Goal: Task Accomplishment & Management: Use online tool/utility

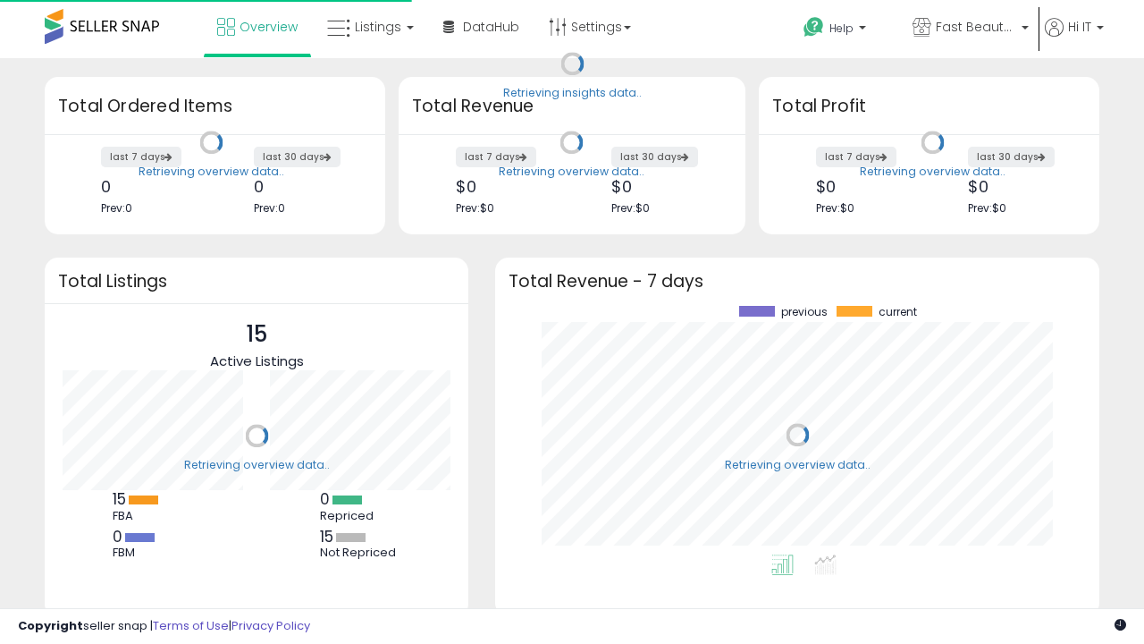
scroll to position [248, 568]
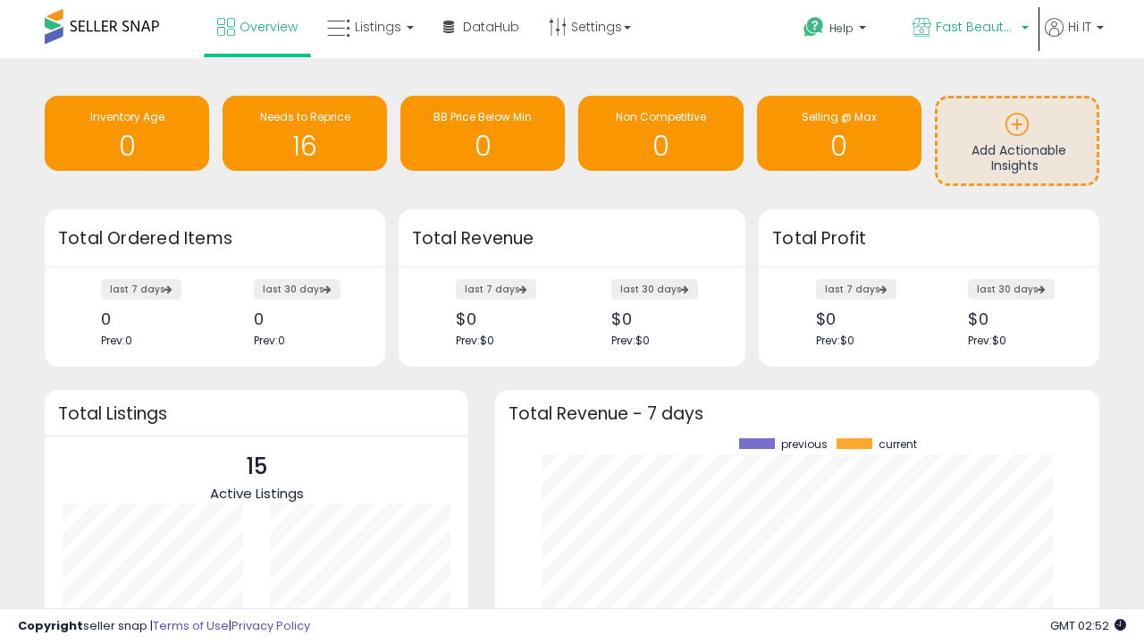
click at [969, 29] on span "Fast Beauty ([GEOGRAPHIC_DATA])" at bounding box center [976, 27] width 80 height 18
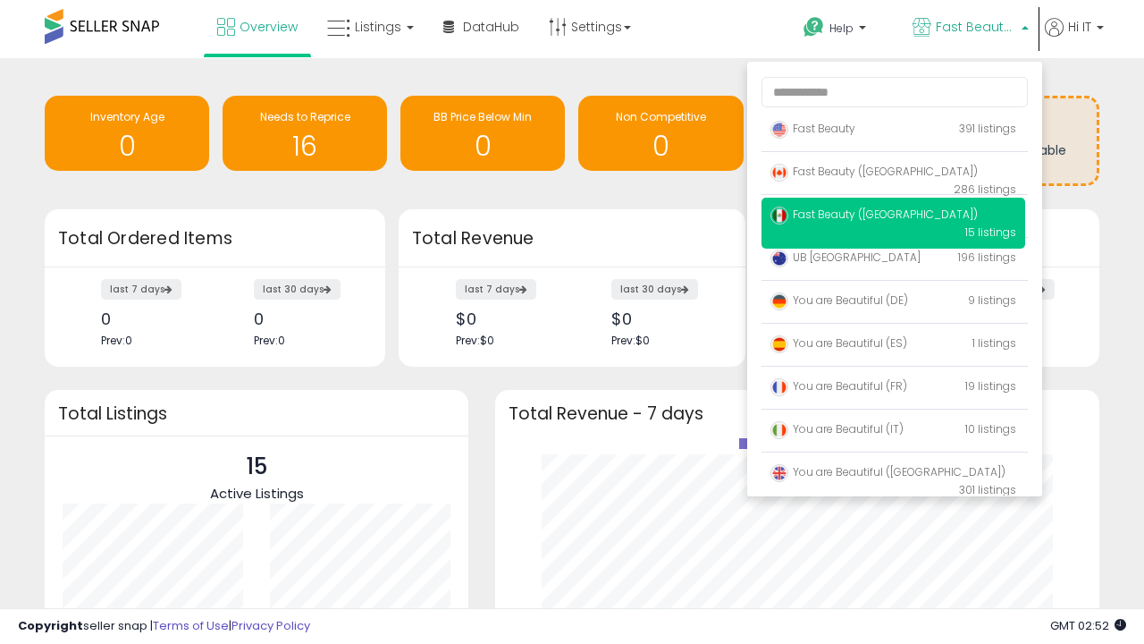
click at [893, 475] on span "You are Beautiful ([GEOGRAPHIC_DATA])" at bounding box center [887, 471] width 235 height 15
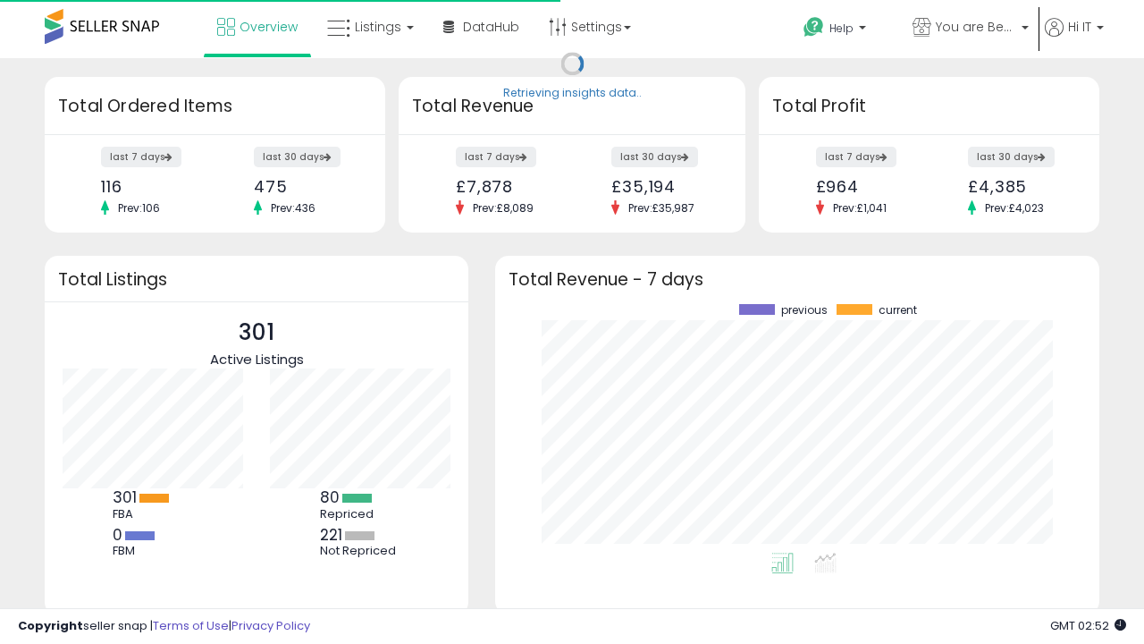
scroll to position [248, 568]
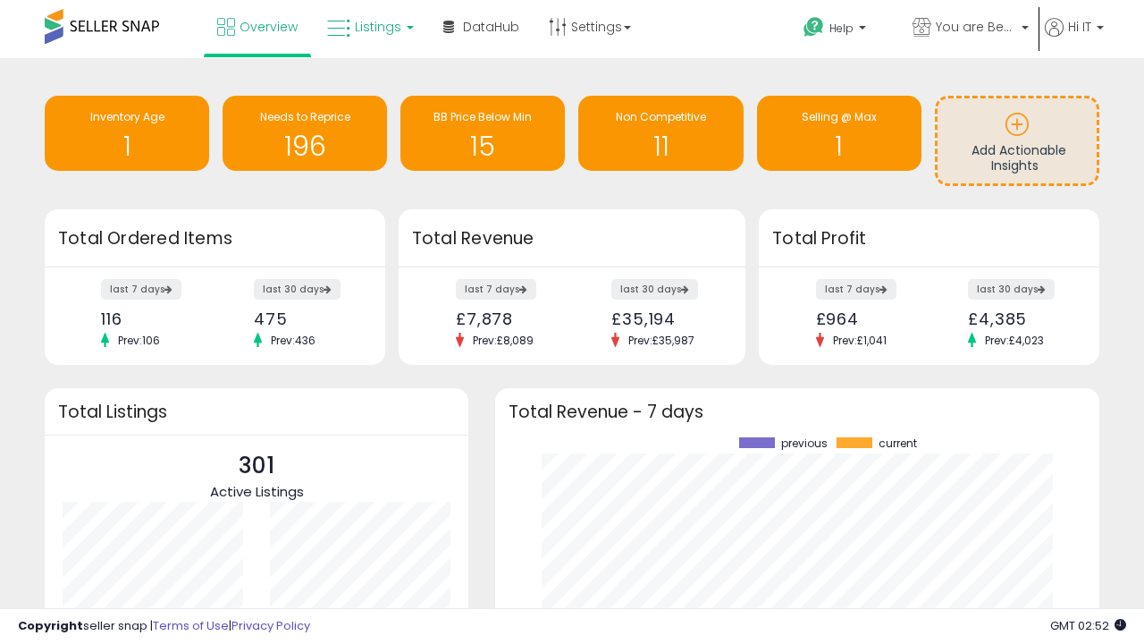
click at [368, 27] on span "Listings" at bounding box center [378, 27] width 46 height 18
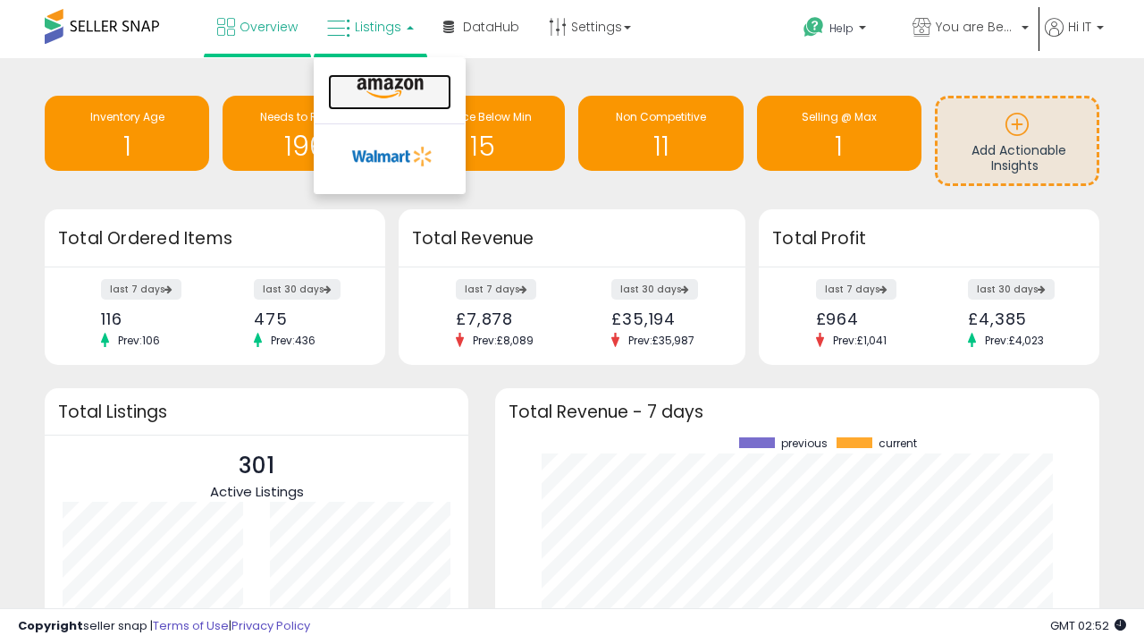
click at [388, 88] on icon at bounding box center [390, 88] width 78 height 23
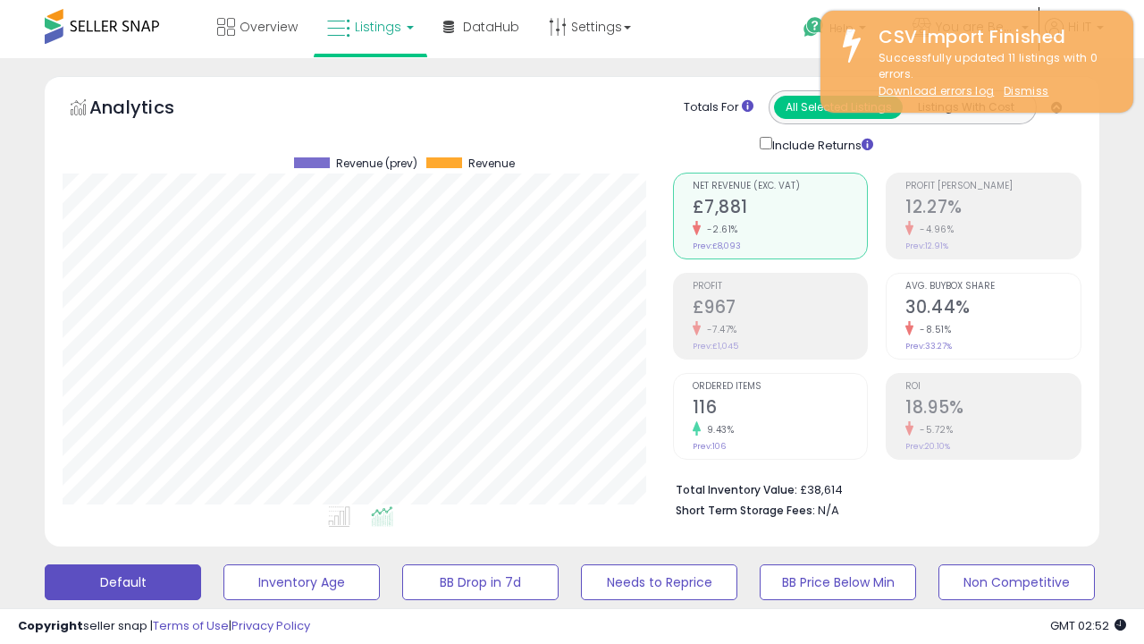
scroll to position [366, 610]
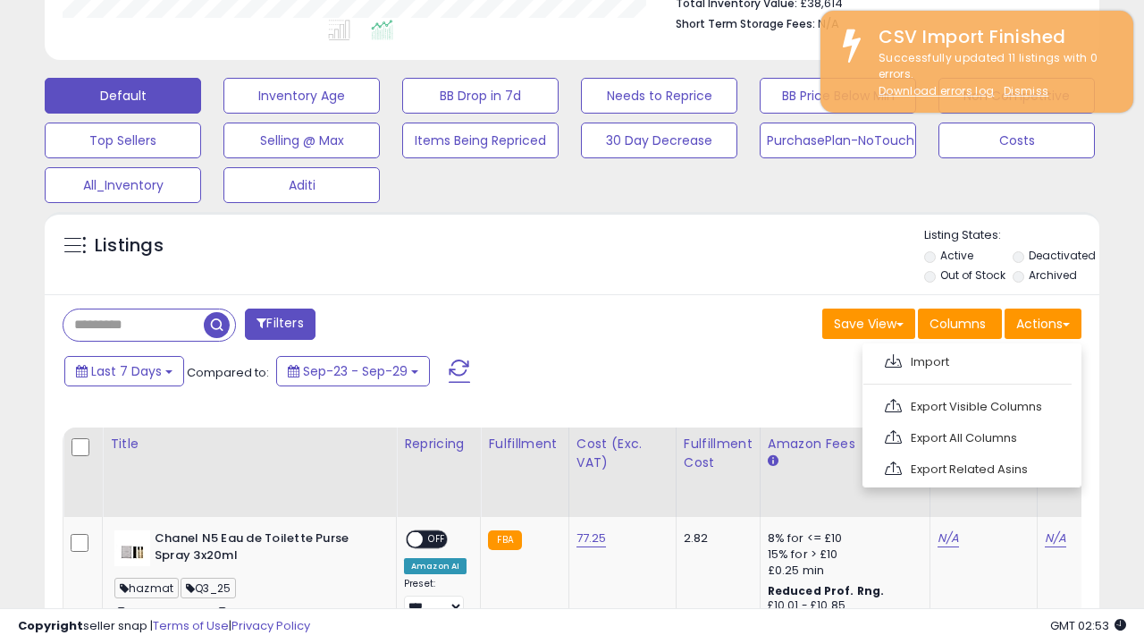
click at [893, 358] on span at bounding box center [893, 360] width 17 height 13
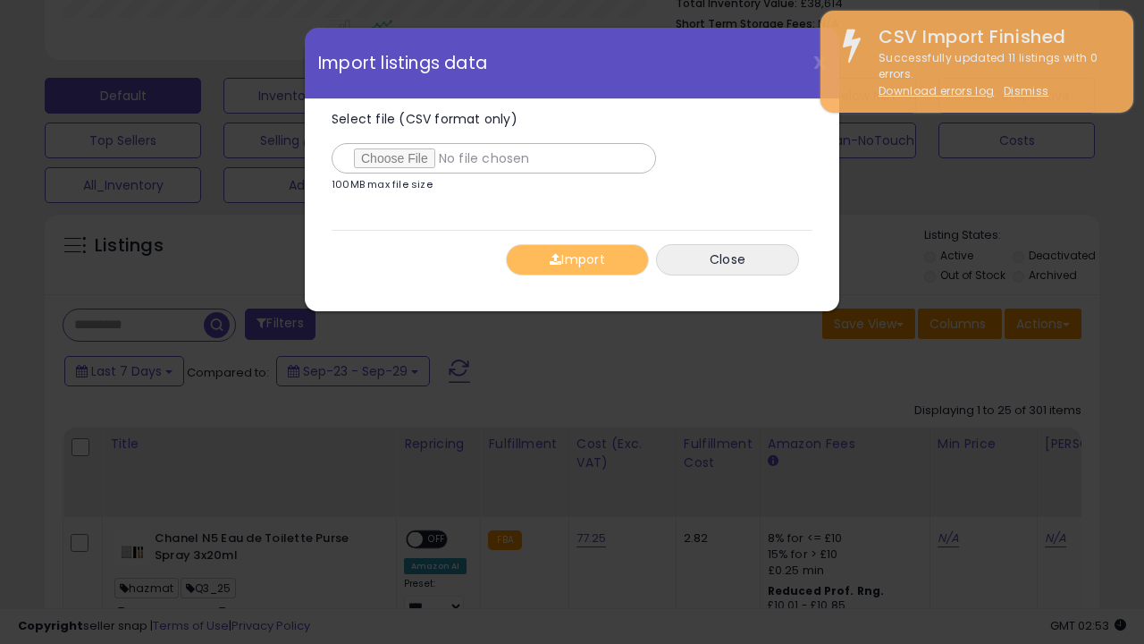
type input "**********"
click at [577, 259] on button "Import" at bounding box center [577, 259] width 143 height 31
